Goal: Browse casually: Explore the website without a specific task or goal

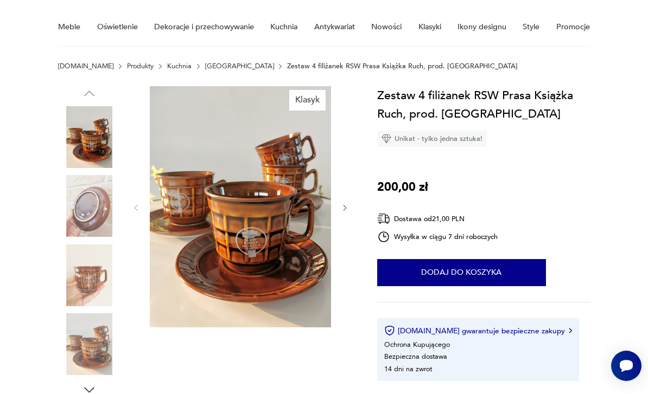
click at [347, 206] on icon "button" at bounding box center [345, 208] width 8 height 8
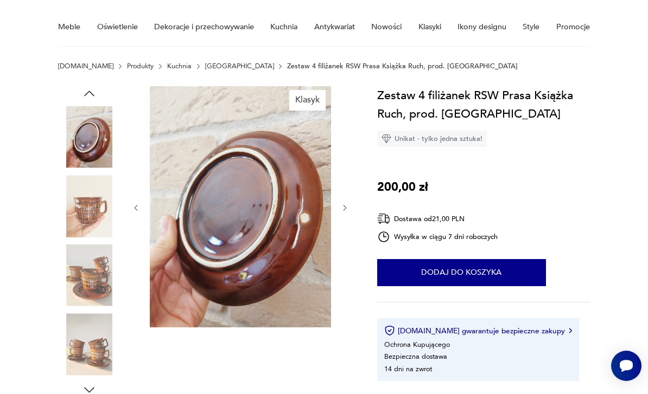
click at [349, 211] on icon "button" at bounding box center [345, 208] width 8 height 8
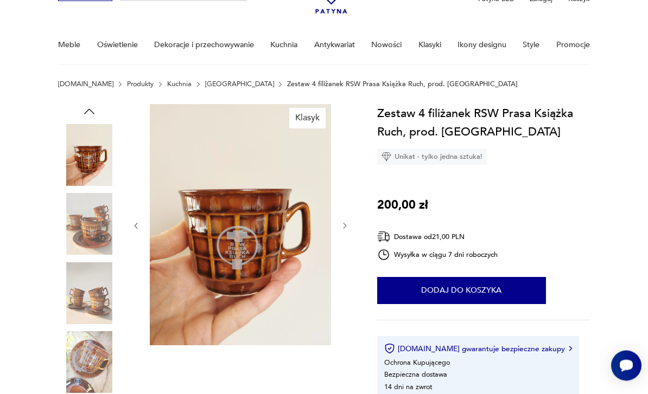
scroll to position [65, 0]
click at [349, 230] on button "button" at bounding box center [345, 226] width 8 height 10
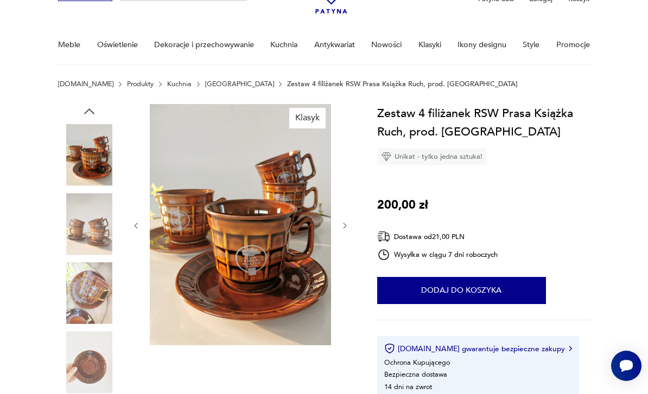
click at [343, 225] on icon "button" at bounding box center [345, 226] width 8 height 8
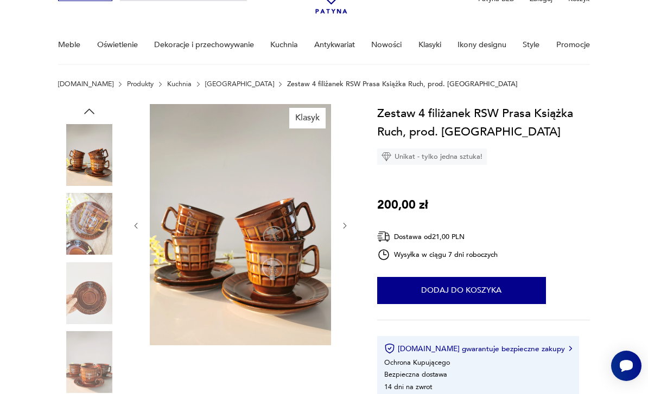
click at [347, 221] on button "button" at bounding box center [345, 226] width 8 height 10
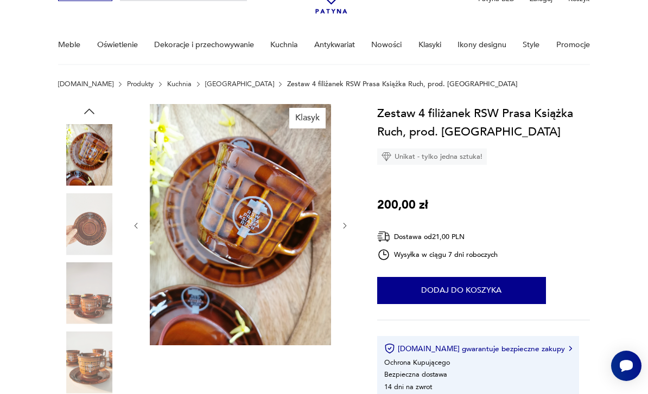
click at [347, 222] on icon "button" at bounding box center [345, 226] width 8 height 8
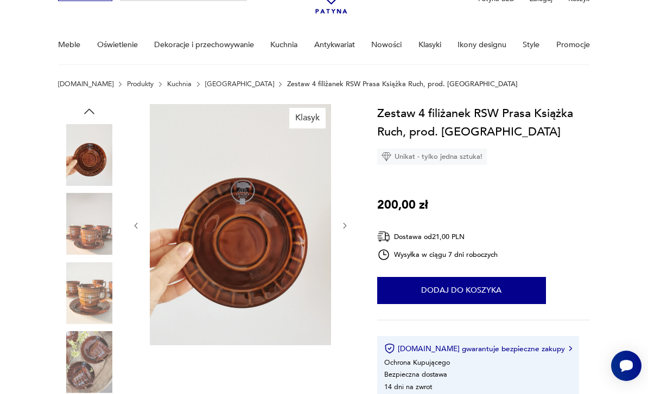
click at [344, 223] on icon "button" at bounding box center [344, 225] width 3 height 5
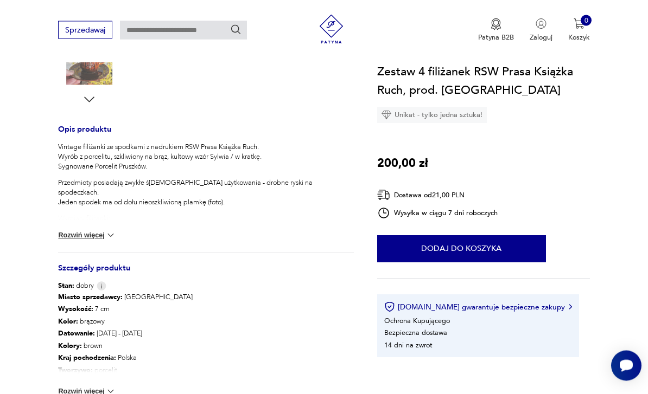
scroll to position [374, 0]
click at [112, 238] on img at bounding box center [110, 235] width 11 height 11
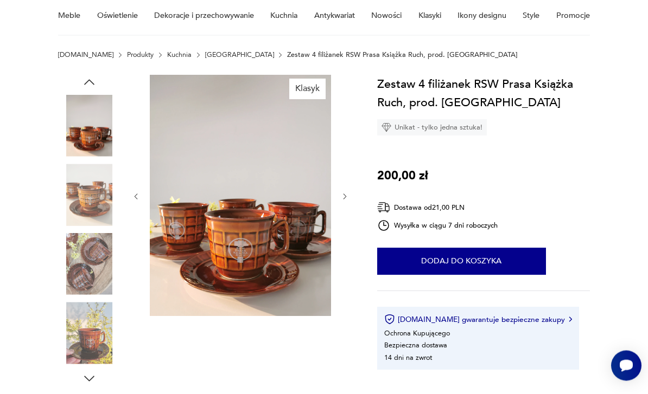
scroll to position [73, 0]
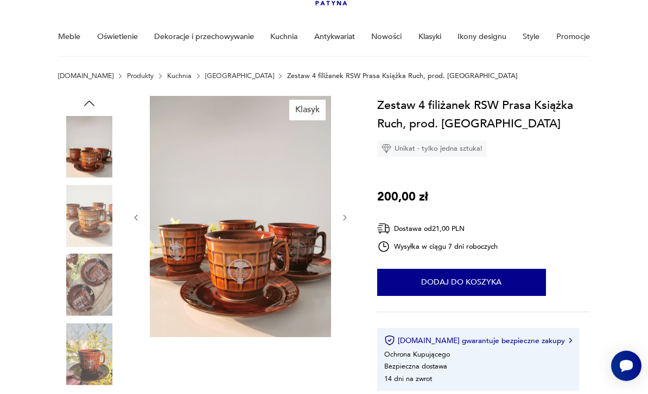
click at [246, 249] on img at bounding box center [240, 217] width 181 height 242
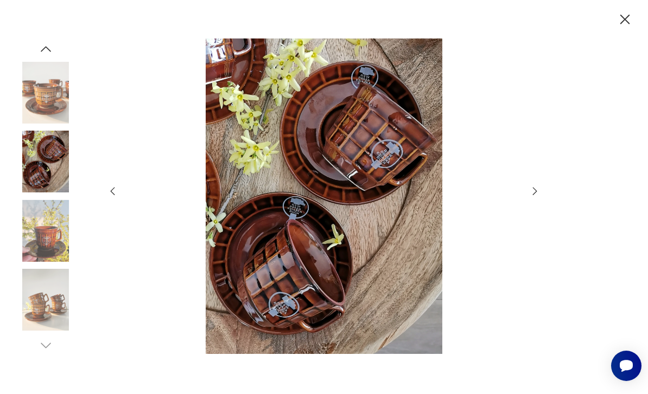
click at [626, 25] on icon "button" at bounding box center [624, 19] width 17 height 17
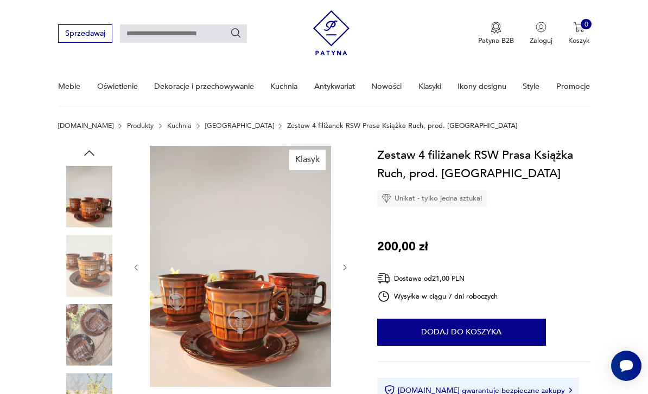
scroll to position [20, 0]
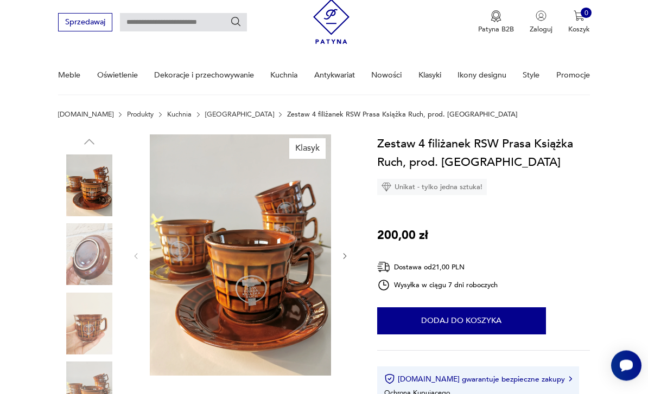
click at [262, 262] on img at bounding box center [240, 255] width 181 height 241
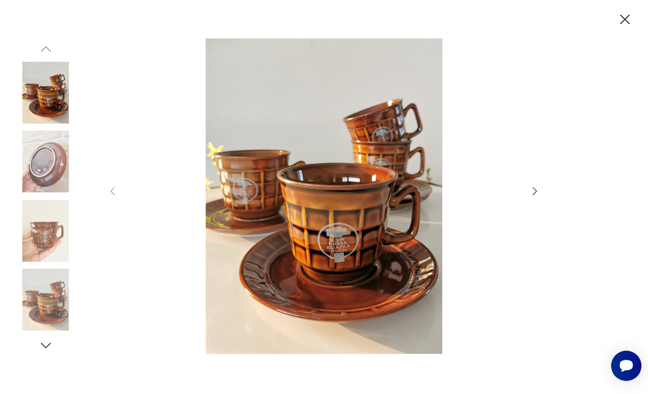
click at [535, 197] on icon "button" at bounding box center [535, 191] width 12 height 12
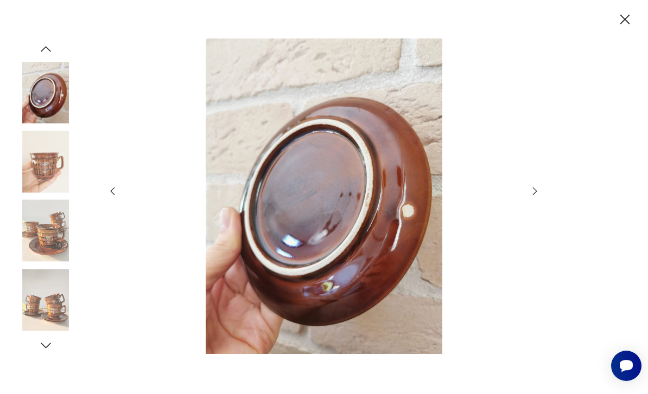
click at [532, 197] on icon "button" at bounding box center [535, 191] width 12 height 12
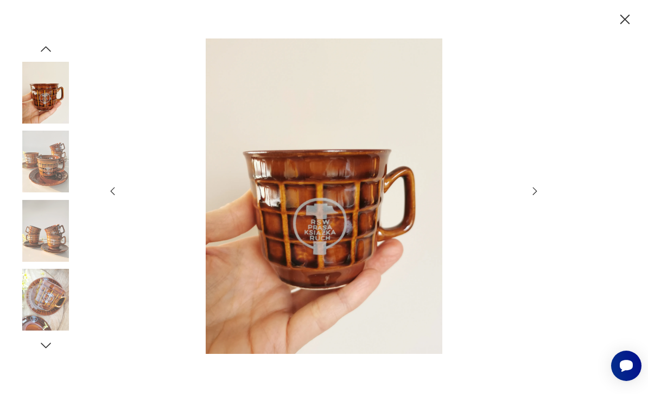
click at [533, 222] on div at bounding box center [324, 197] width 434 height 317
click at [620, 20] on icon "button" at bounding box center [624, 19] width 17 height 17
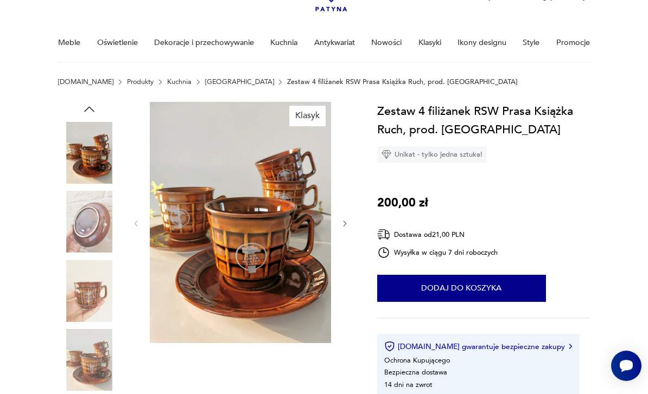
scroll to position [69, 0]
